Goal: Check status

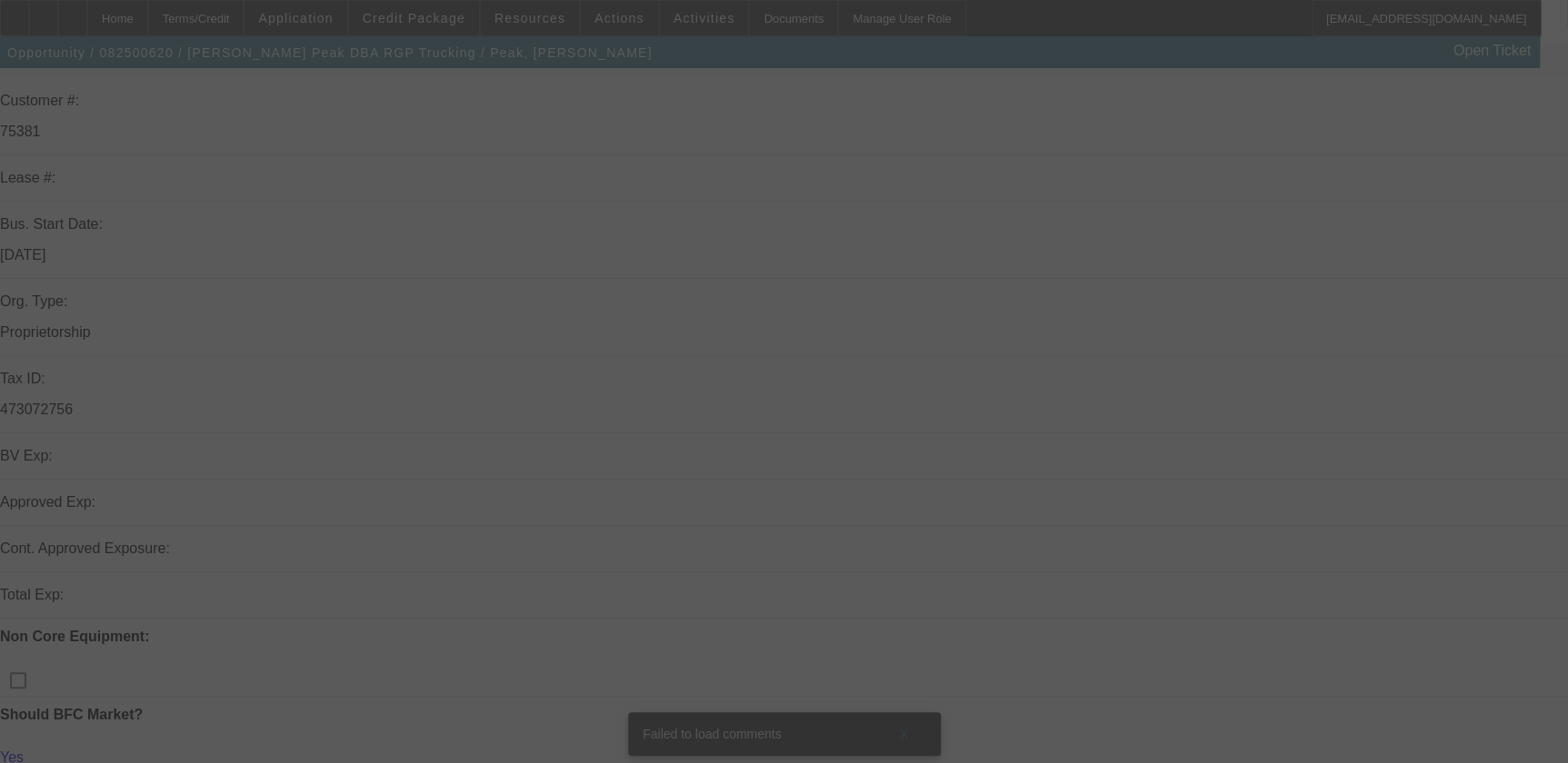
scroll to position [338, 0]
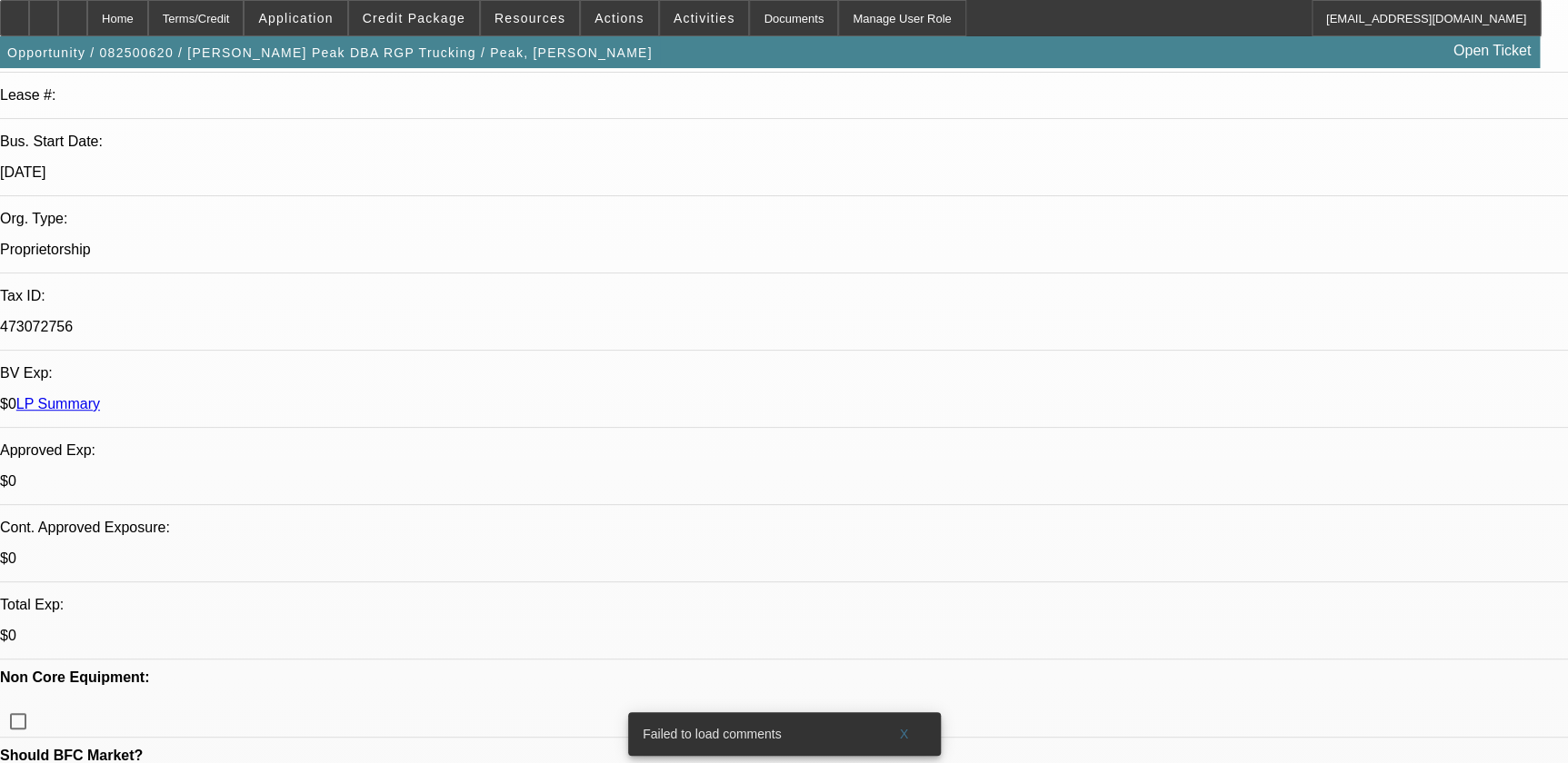
select select "0"
select select "2"
select select "0.1"
select select "0"
select select "2"
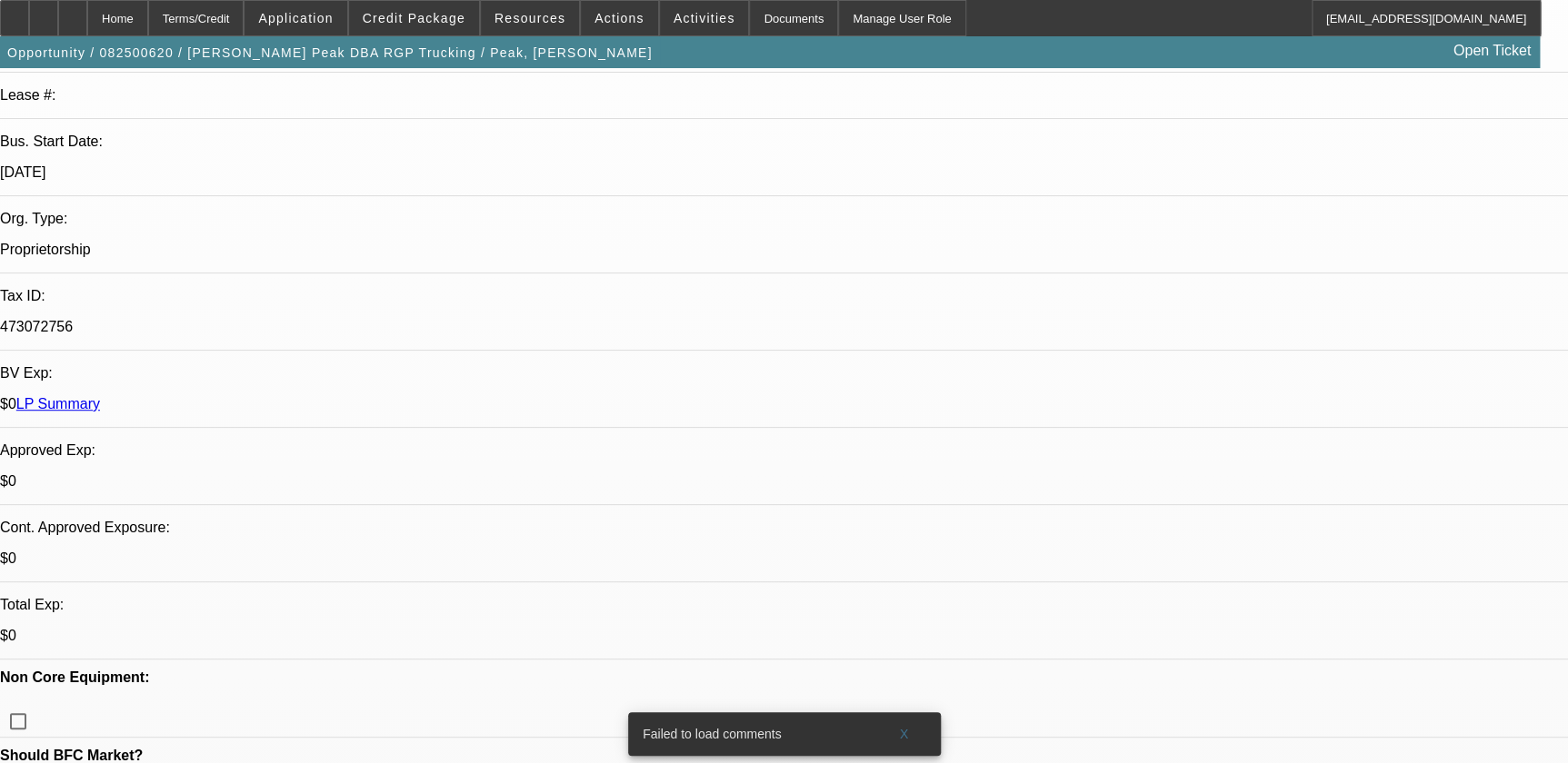
select select "0.1"
select select "1"
select select "2"
select select "4"
select select "1"
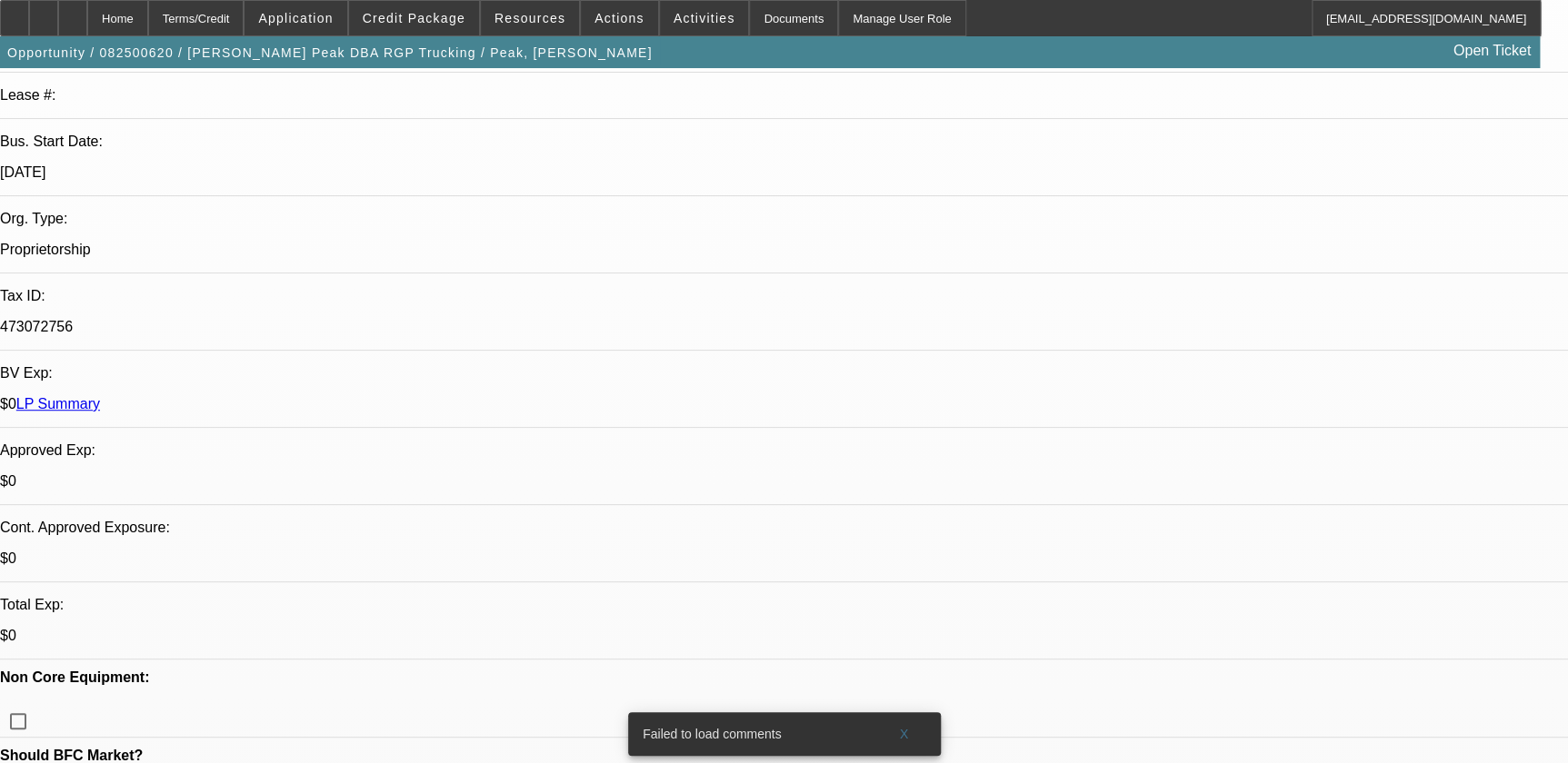
select select "2"
select select "4"
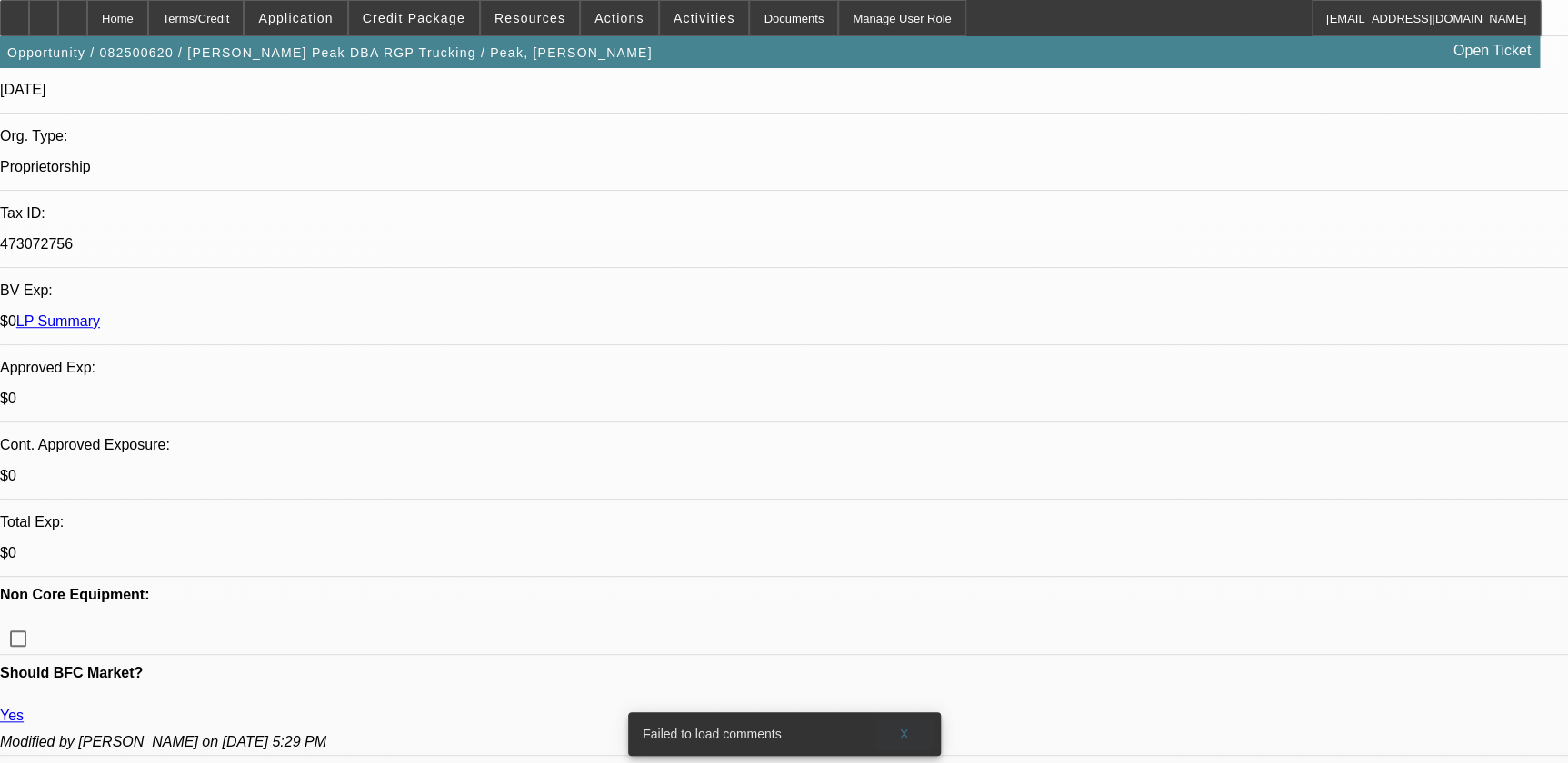
click at [903, 638] on span at bounding box center [904, 733] width 58 height 43
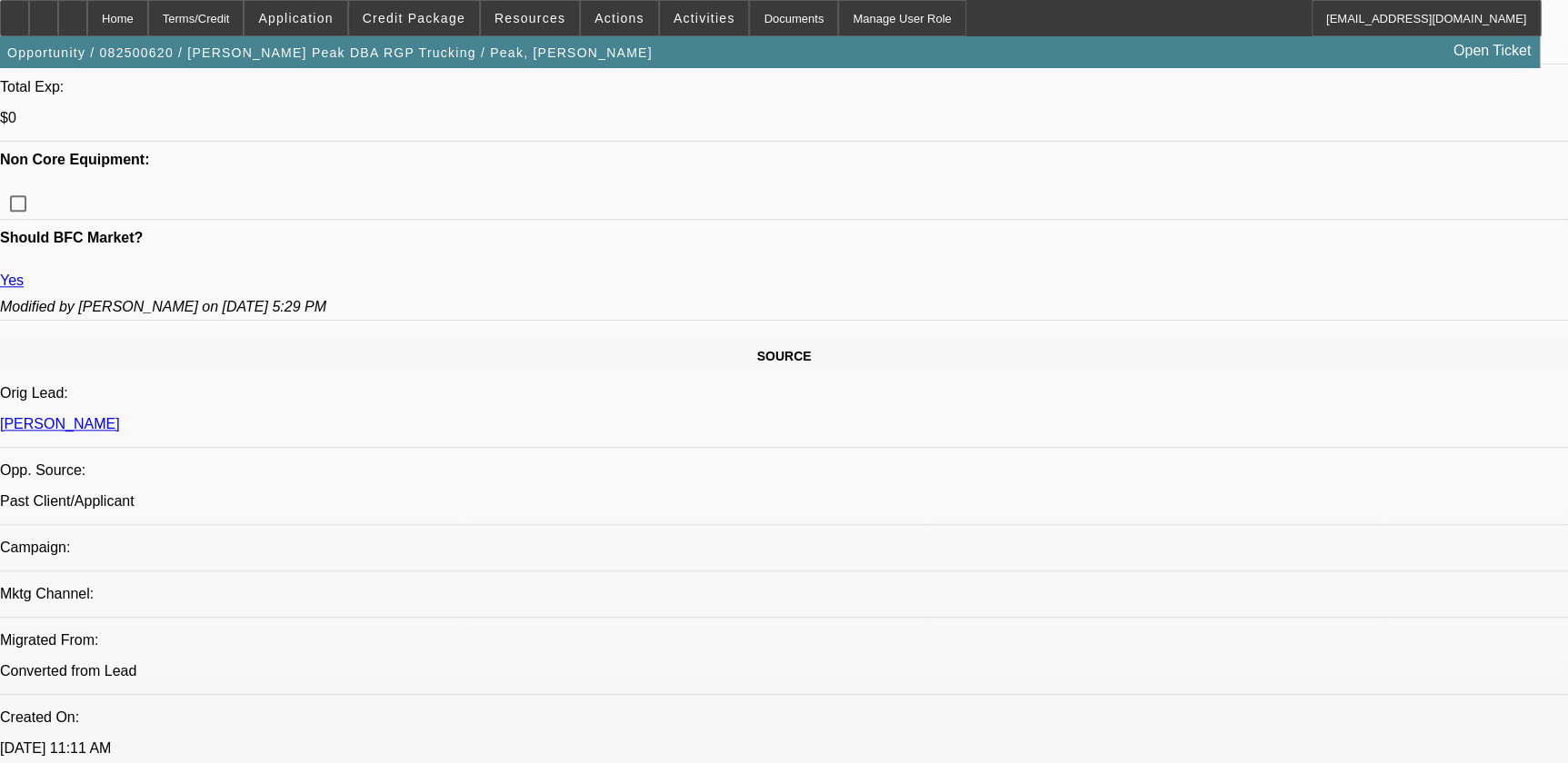
scroll to position [1114, 0]
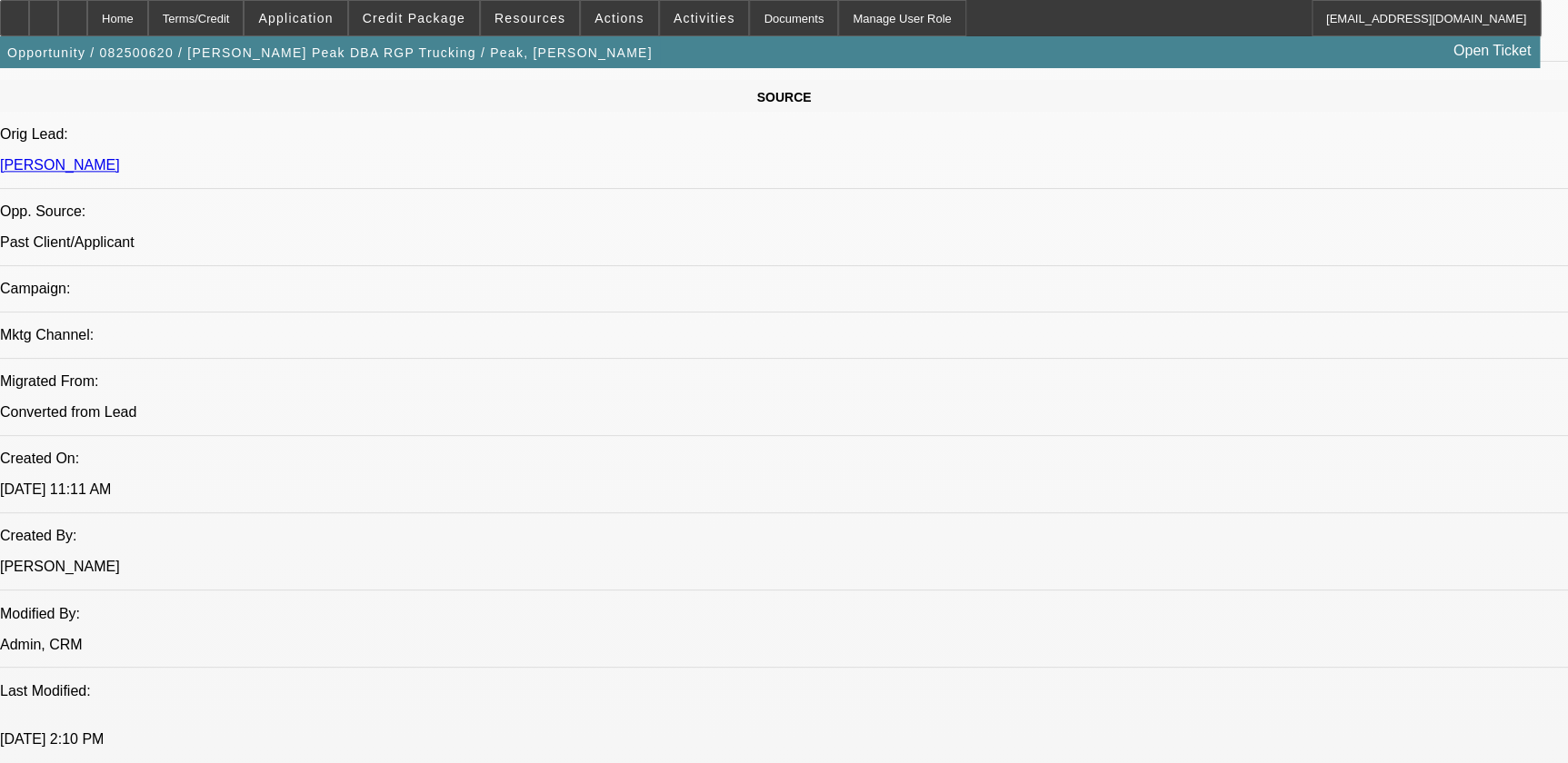
drag, startPoint x: 40, startPoint y: 273, endPoint x: 1024, endPoint y: 269, distance: 984.0
drag, startPoint x: 1024, startPoint y: 269, endPoint x: 1035, endPoint y: 283, distance: 17.8
drag, startPoint x: 1035, startPoint y: 283, endPoint x: 33, endPoint y: 219, distance: 1004.0
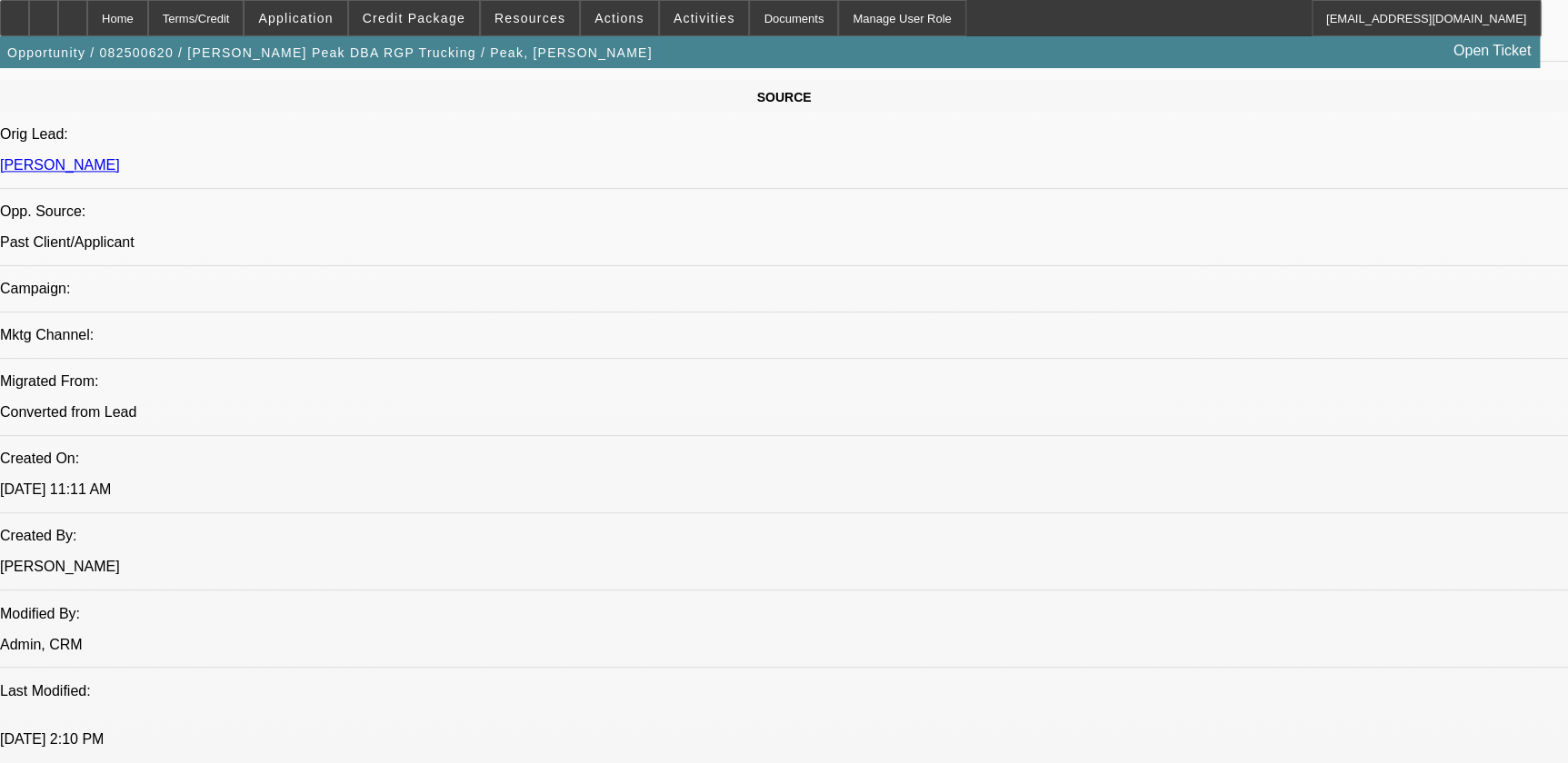
drag, startPoint x: 33, startPoint y: 219, endPoint x: 33, endPoint y: 231, distance: 12.0
drag, startPoint x: 33, startPoint y: 231, endPoint x: 1031, endPoint y: 472, distance: 1026.7
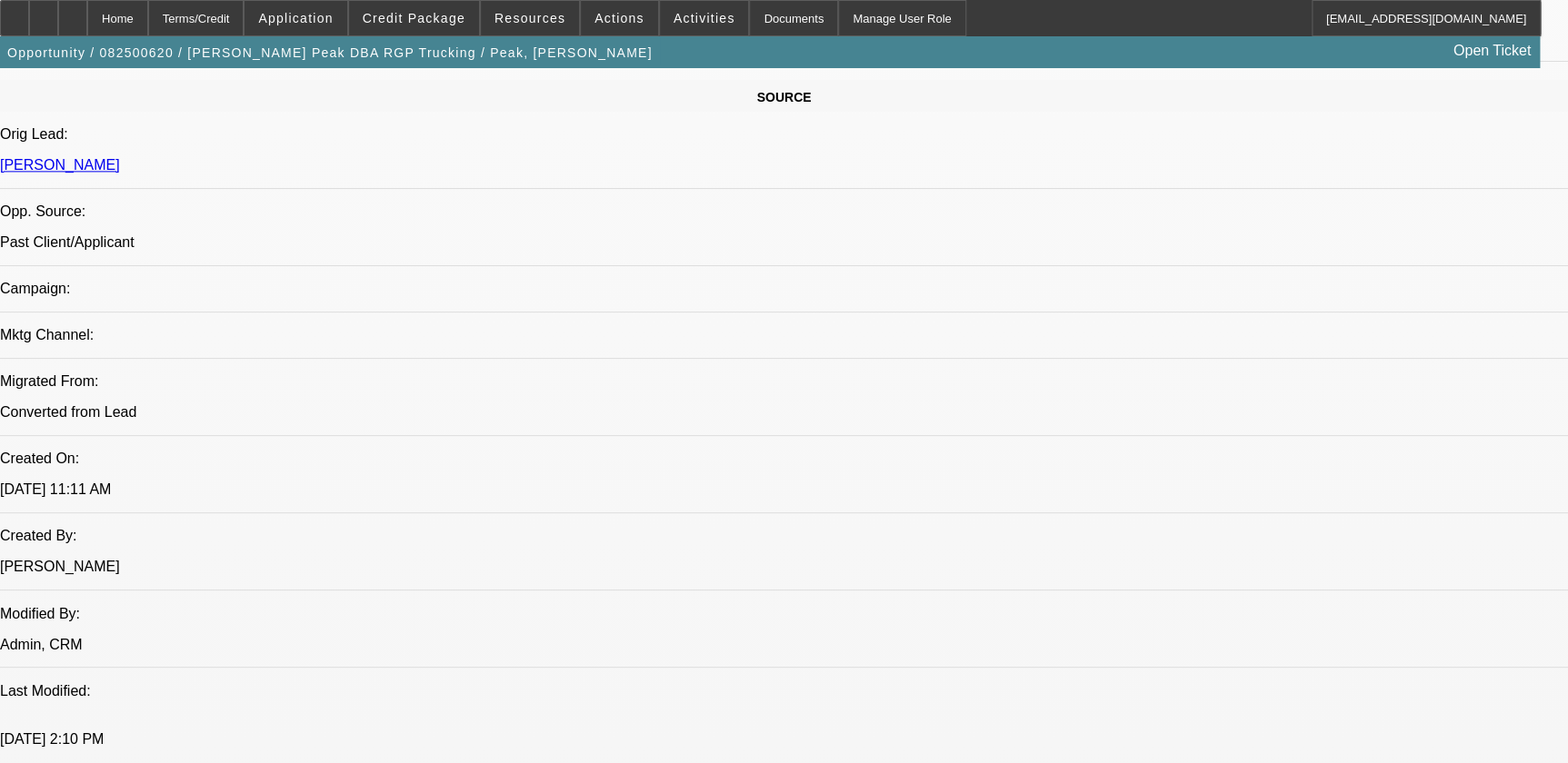
drag, startPoint x: 1031, startPoint y: 472, endPoint x: 1033, endPoint y: 548, distance: 76.0
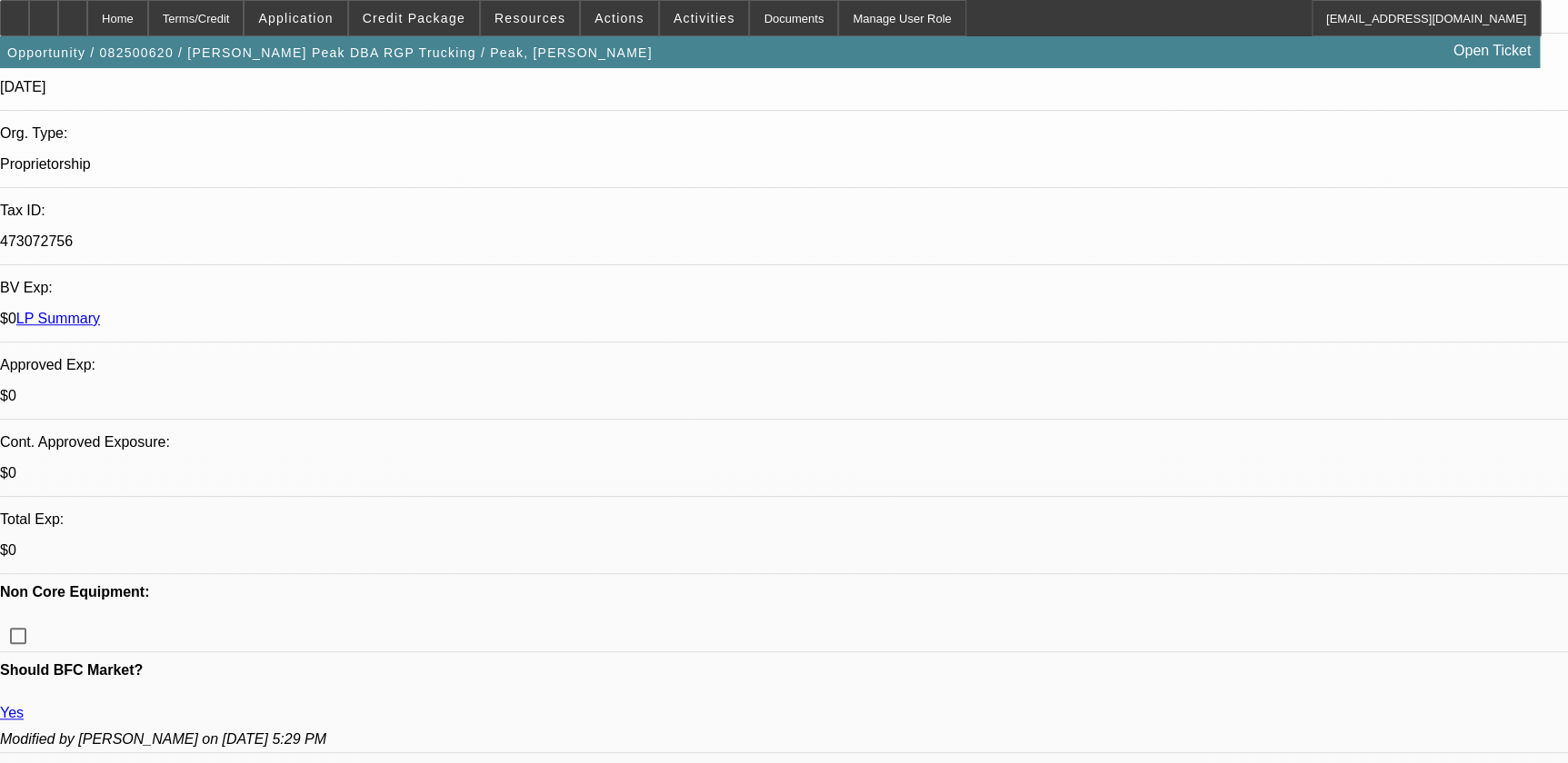
scroll to position [0, 0]
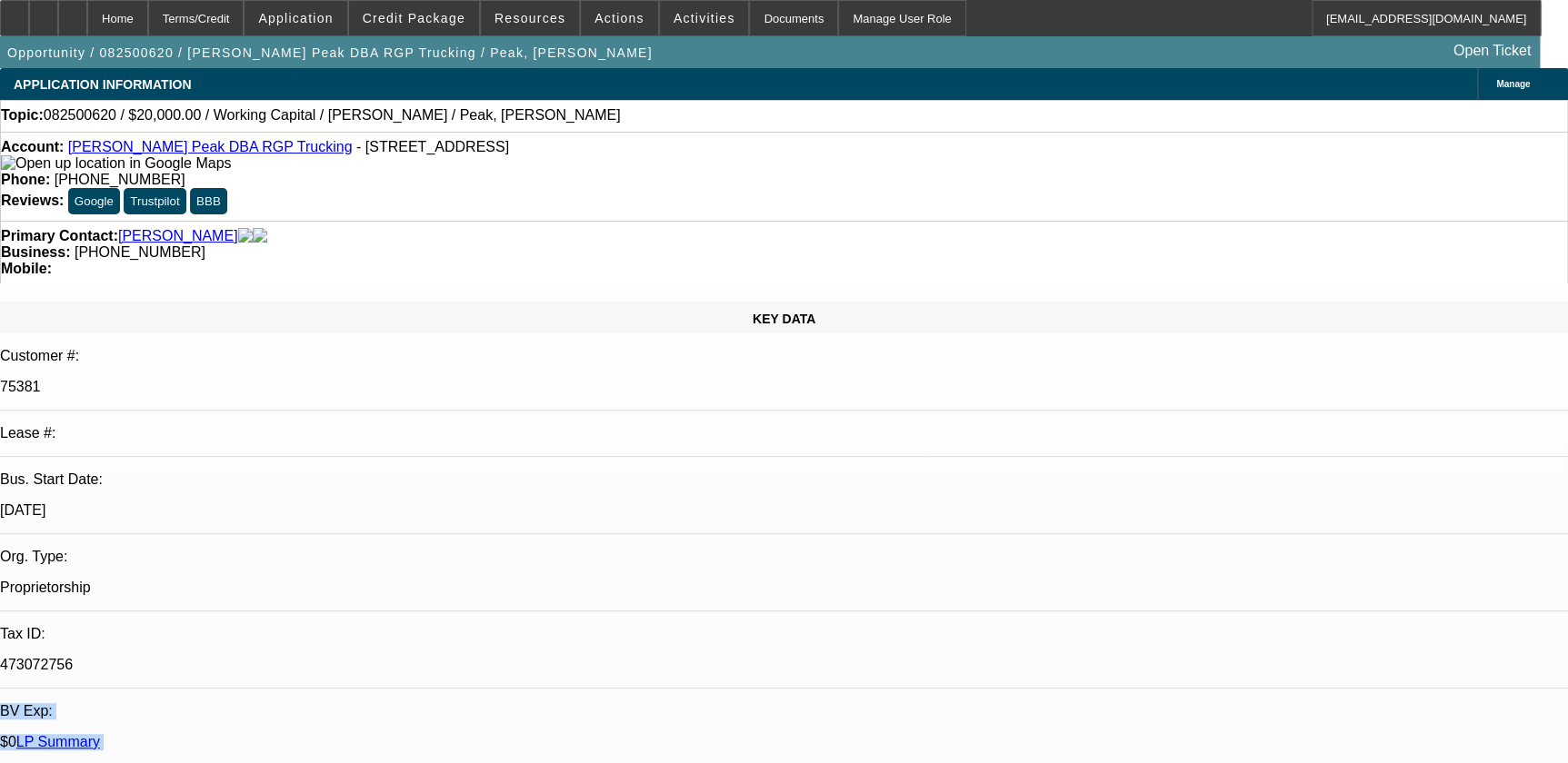
drag, startPoint x: 1043, startPoint y: 567, endPoint x: 259, endPoint y: 373, distance: 807.6
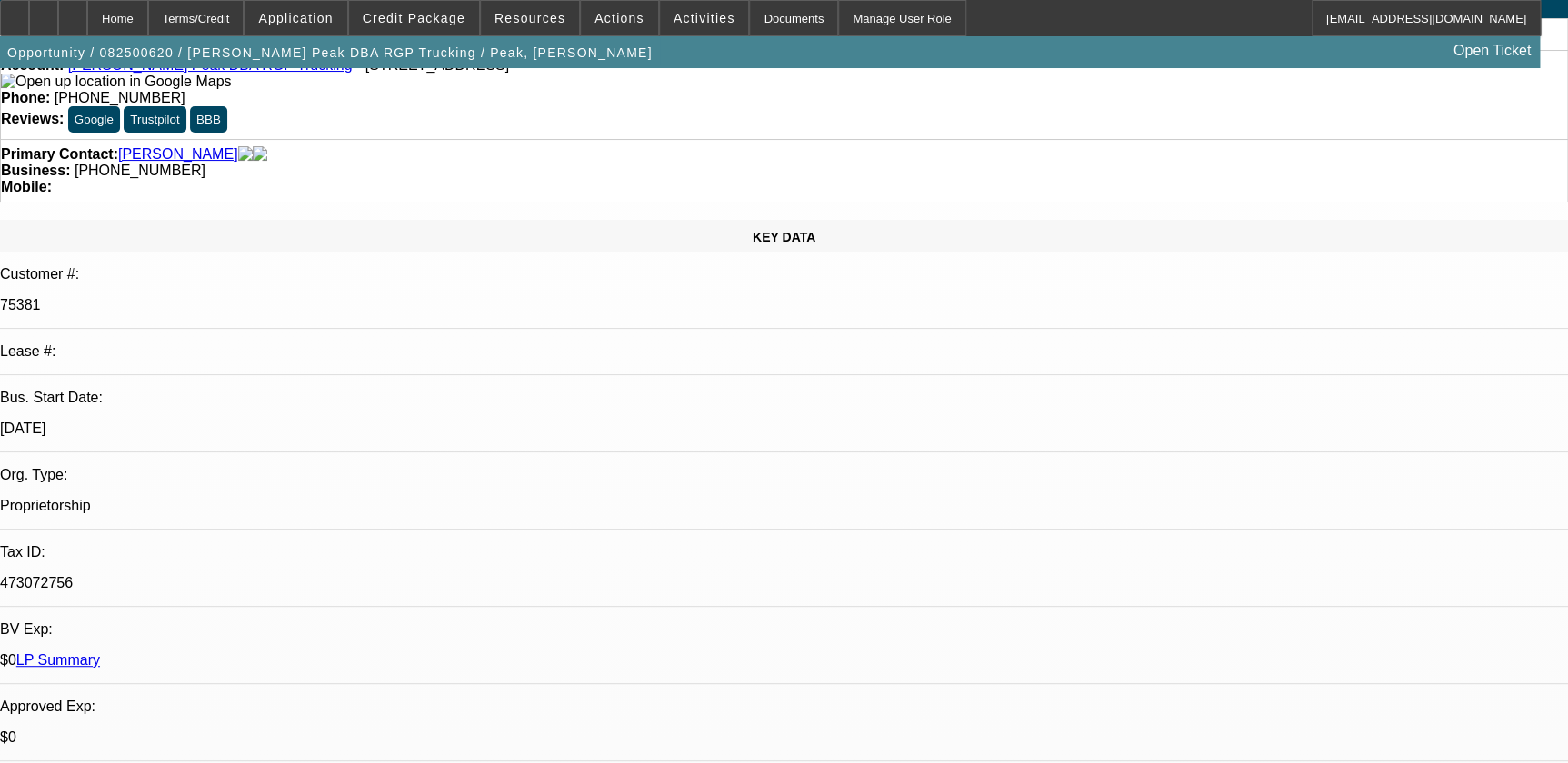
drag, startPoint x: 259, startPoint y: 373, endPoint x: 349, endPoint y: 132, distance: 257.3
click at [349, 146] on div "Primary Contact: [PERSON_NAME]" at bounding box center [784, 154] width 1566 height 16
drag, startPoint x: 375, startPoint y: 122, endPoint x: 1028, endPoint y: 509, distance: 759.1
drag, startPoint x: 1028, startPoint y: 509, endPoint x: 1014, endPoint y: 464, distance: 47.1
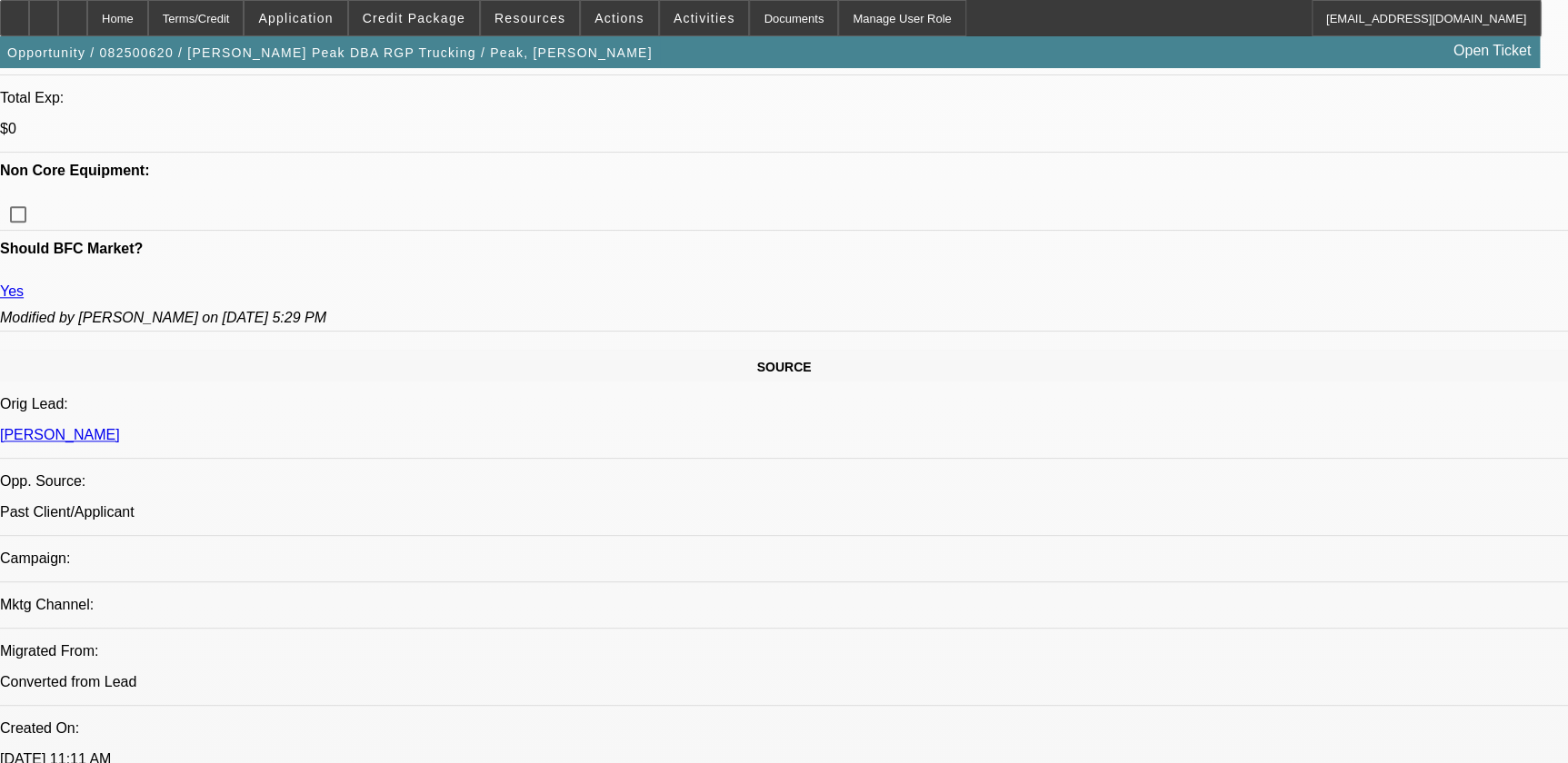
drag, startPoint x: 1050, startPoint y: 416, endPoint x: 1027, endPoint y: 535, distance: 121.2
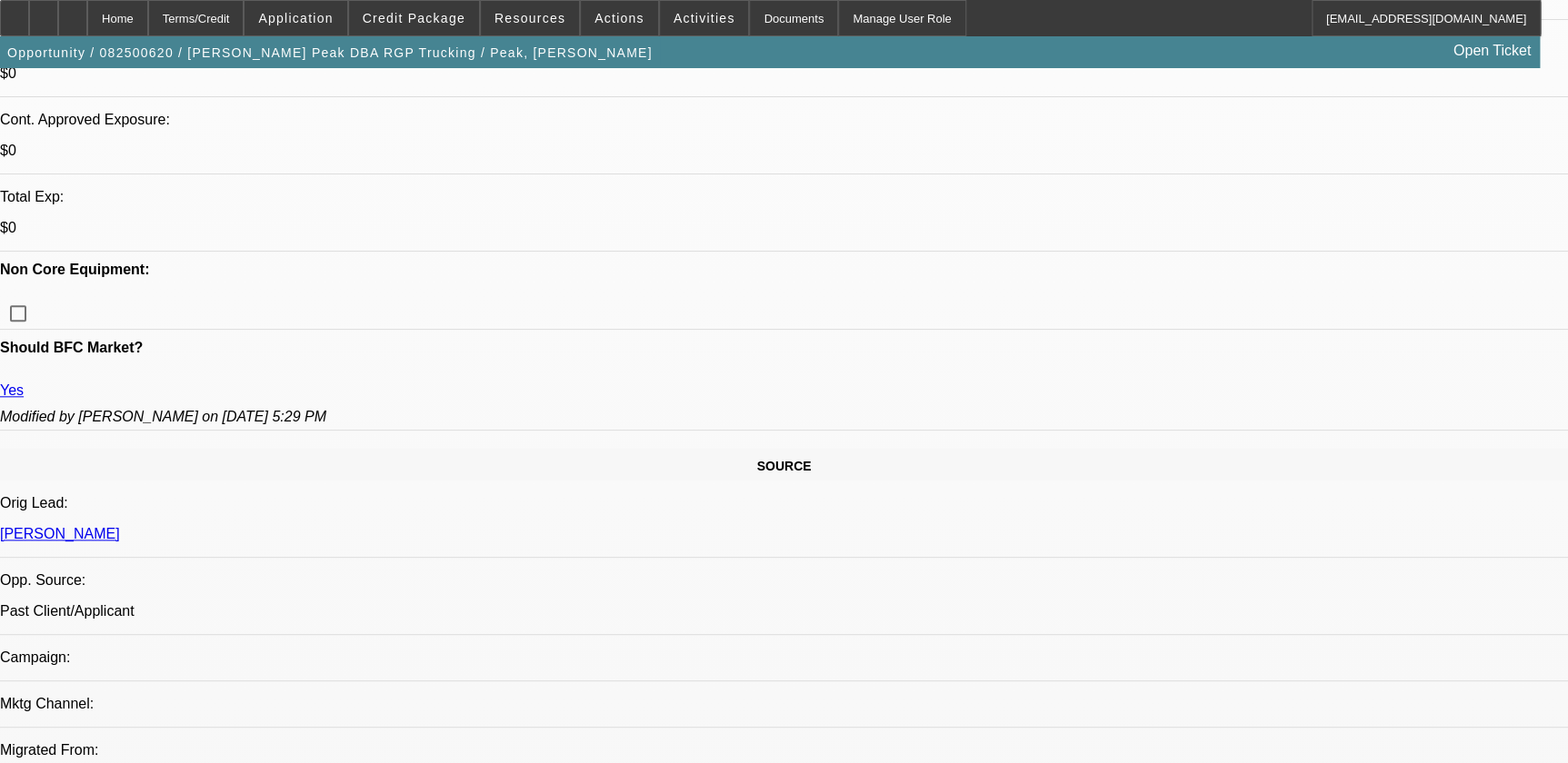
scroll to position [0, 0]
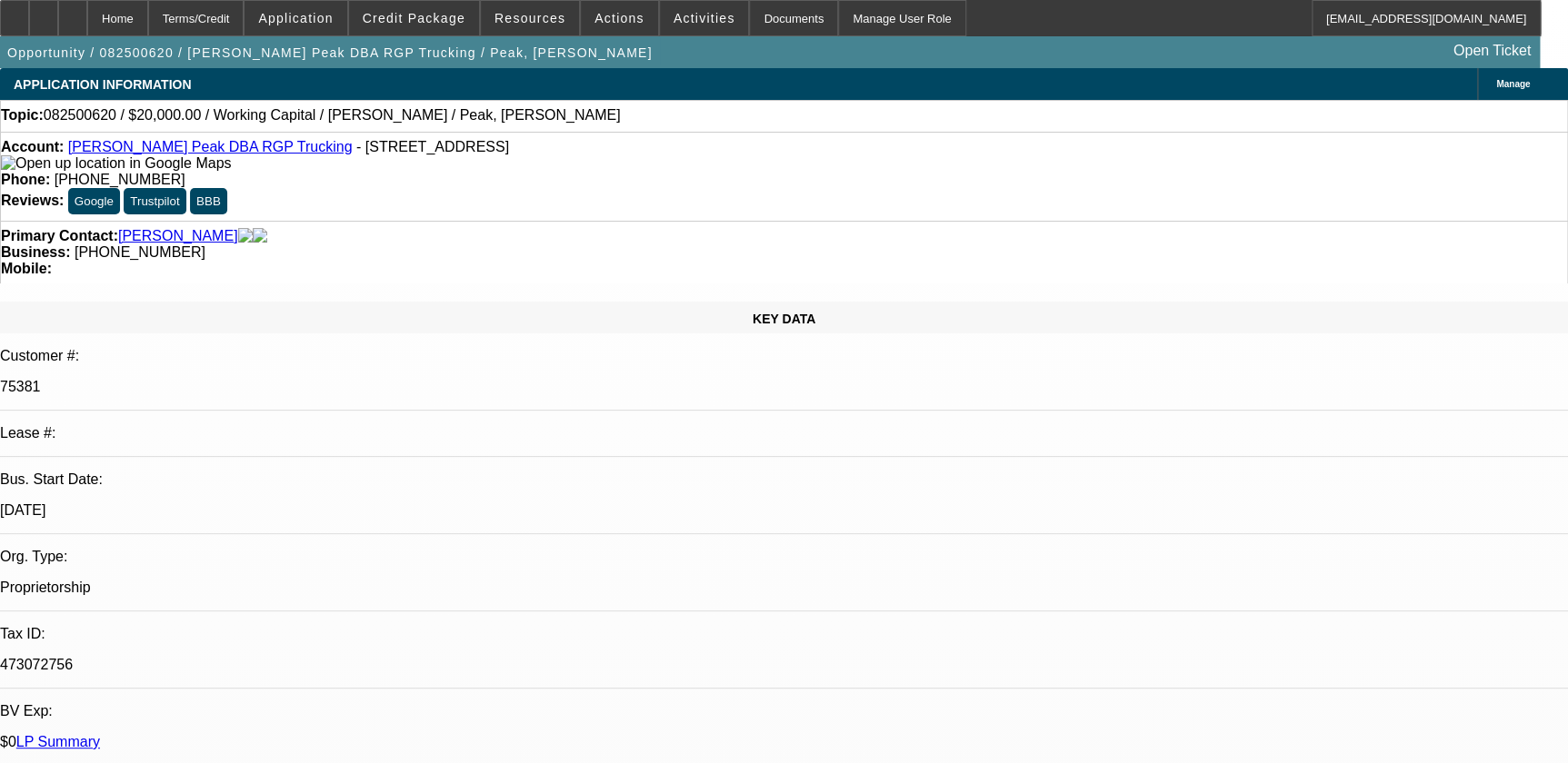
drag, startPoint x: 1078, startPoint y: 509, endPoint x: 1016, endPoint y: 264, distance: 252.7
